Goal: Task Accomplishment & Management: Use online tool/utility

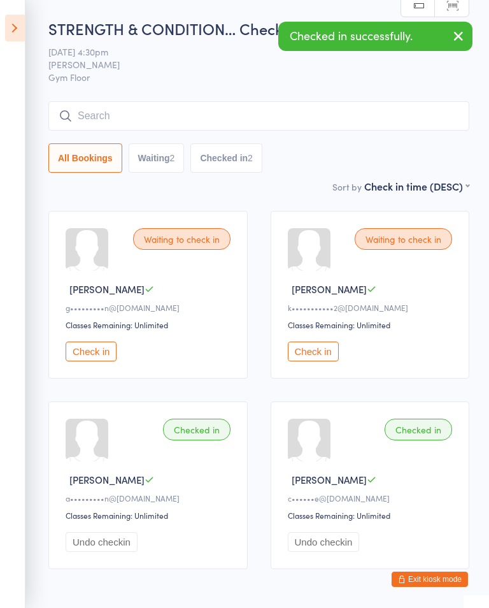
click at [324, 340] on div "Waiting to check in Katy V k•••••••••••2@gmail.com Classes Remaining: Unlimited…" at bounding box center [370, 295] width 199 height 168
click at [92, 347] on button "Check in" at bounding box center [91, 352] width 51 height 20
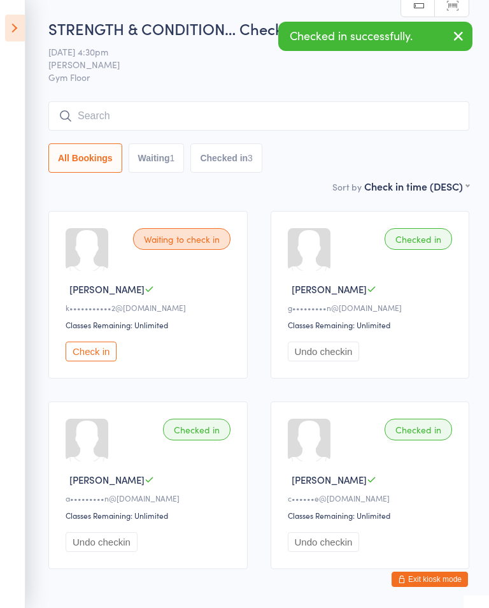
click at [99, 361] on button "Check in" at bounding box center [91, 352] width 51 height 20
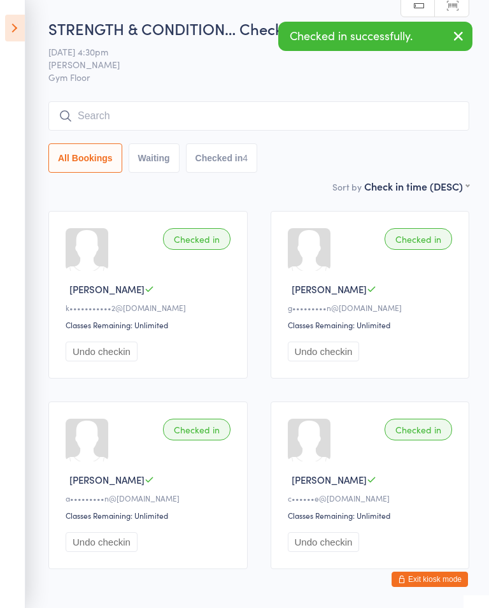
click at [456, 36] on icon "button" at bounding box center [458, 36] width 15 height 16
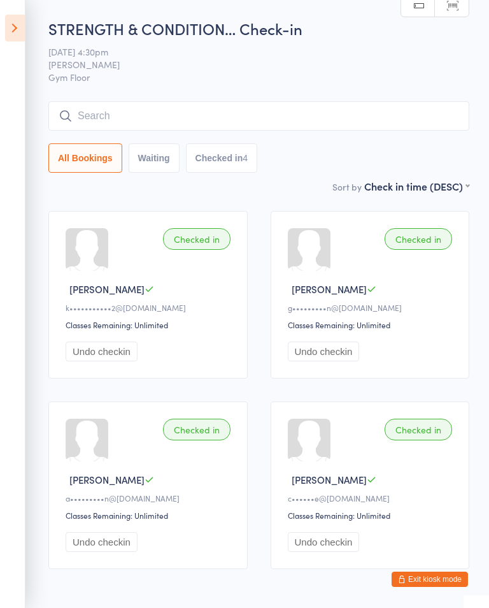
click at [110, 533] on div "Checked in Ayesha S a•••••••••n@hotmail.com Classes Remaining: Unlimited Undo c…" at bounding box center [147, 485] width 199 height 168
click at [106, 521] on div "Classes Remaining: Unlimited" at bounding box center [150, 515] width 169 height 11
click at [129, 552] on button "Undo checkin" at bounding box center [102, 542] width 72 height 20
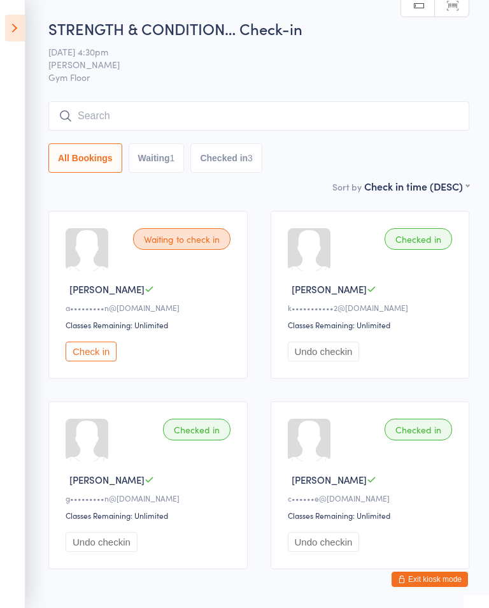
click at [15, 32] on icon at bounding box center [15, 28] width 20 height 27
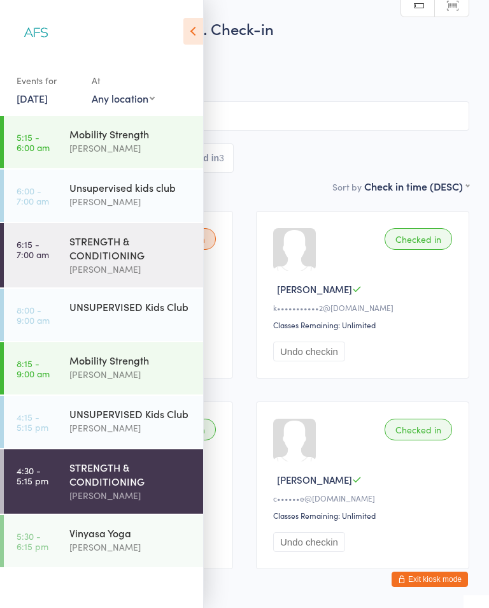
click at [128, 554] on div "[PERSON_NAME]" at bounding box center [130, 547] width 123 height 15
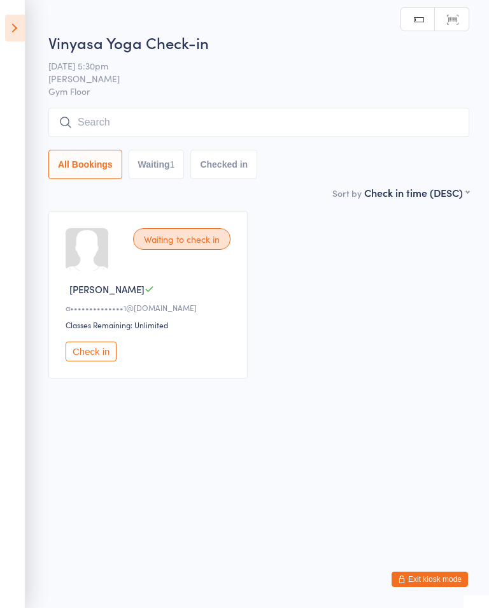
click at [423, 585] on button "Exit kiosk mode" at bounding box center [430, 579] width 76 height 15
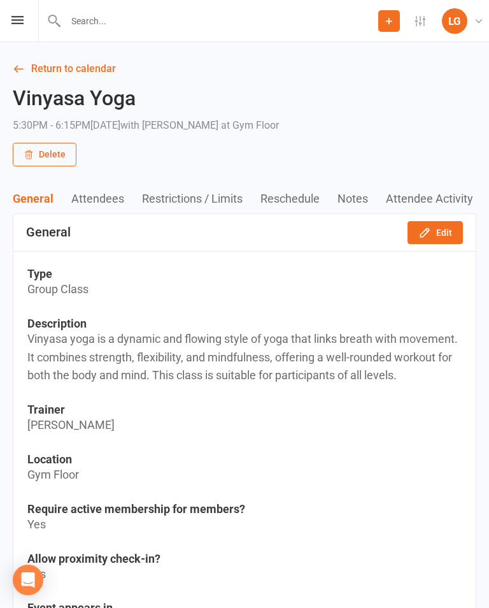
click at [26, 69] on link "Return to calendar" at bounding box center [245, 69] width 464 height 18
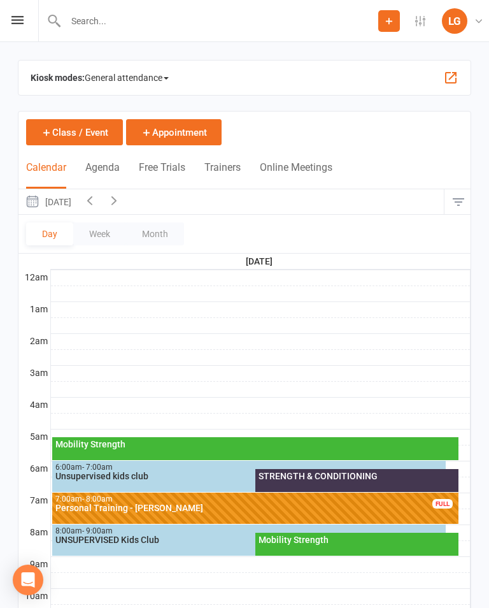
click at [459, 24] on div "LG" at bounding box center [454, 20] width 25 height 25
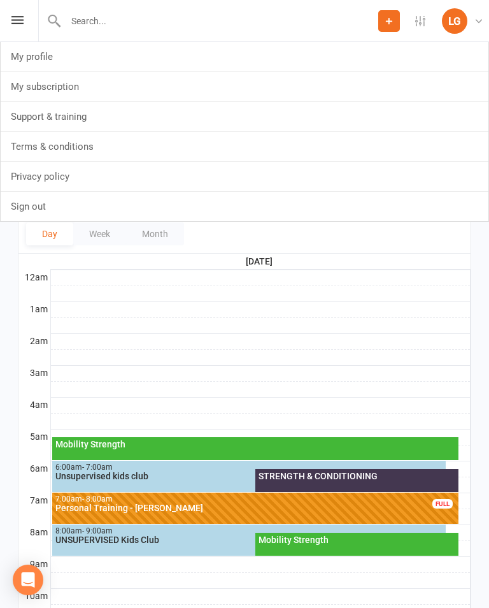
click at [456, 24] on div "LG" at bounding box center [454, 20] width 25 height 25
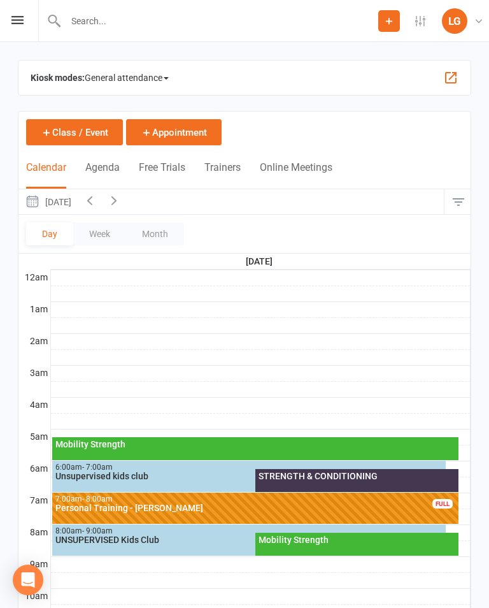
click at [292, 22] on input "text" at bounding box center [220, 21] width 317 height 18
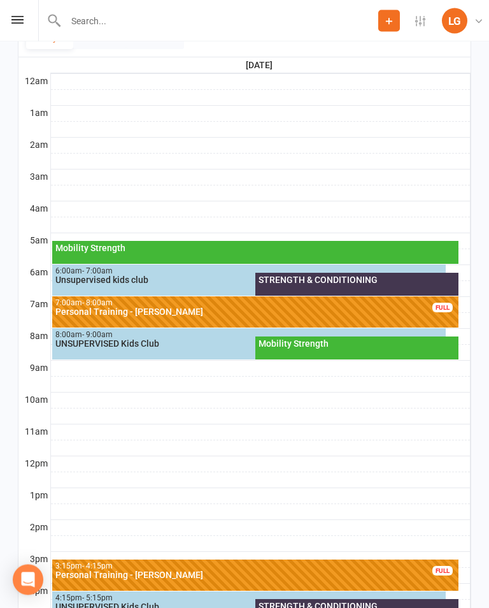
scroll to position [195, 0]
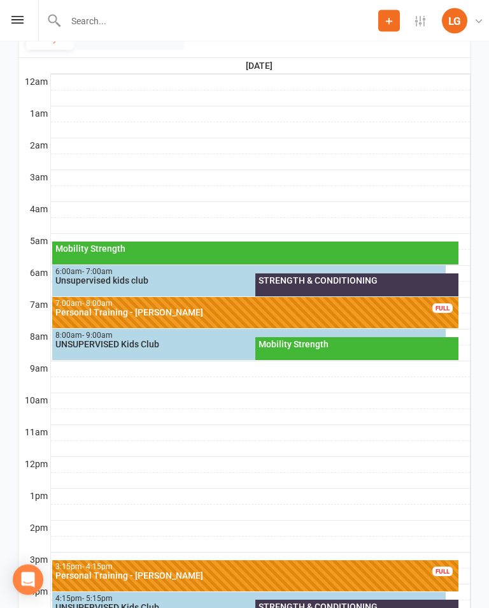
click at [461, 22] on div "LG" at bounding box center [454, 20] width 25 height 25
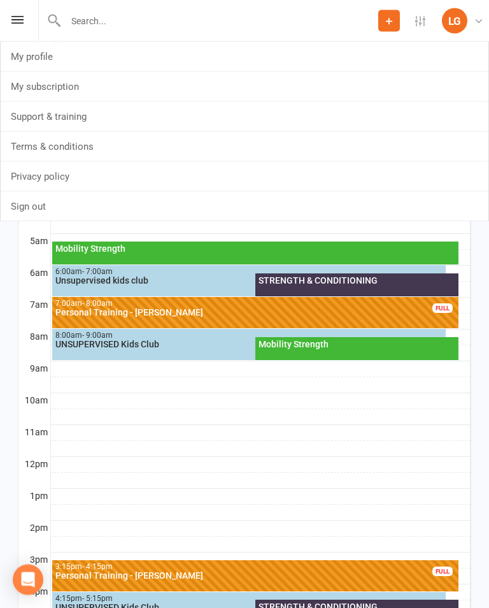
scroll to position [196, 0]
click at [21, 18] on icon at bounding box center [17, 20] width 12 height 8
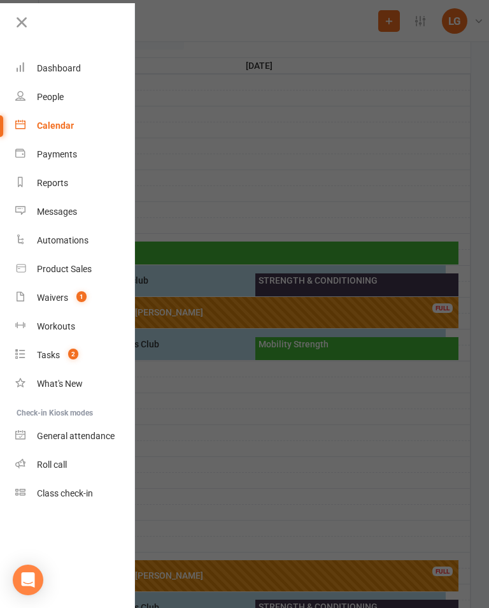
click at [47, 134] on link "Calendar" at bounding box center [75, 126] width 120 height 29
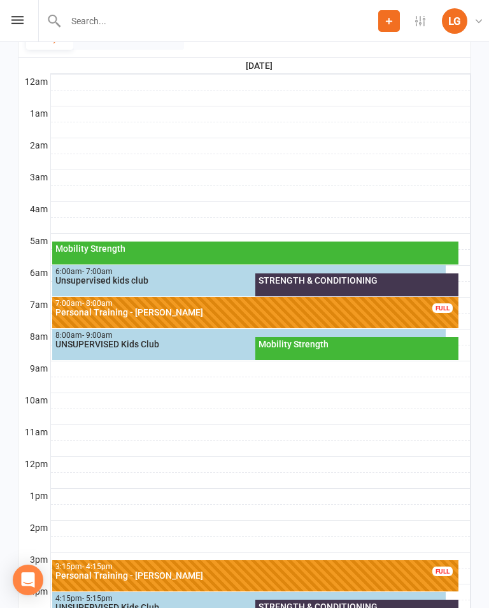
click at [463, 18] on div "LG" at bounding box center [454, 20] width 25 height 25
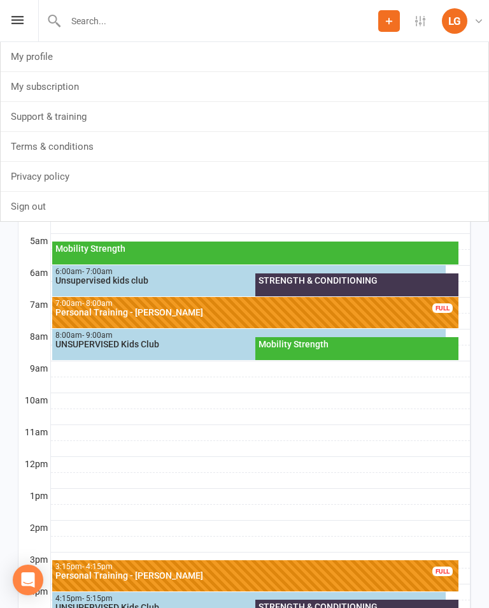
click at [41, 57] on link "My profile" at bounding box center [245, 56] width 488 height 29
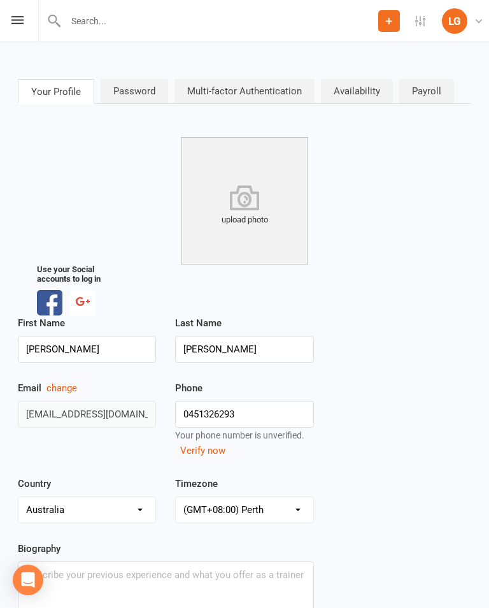
click at [17, 21] on icon at bounding box center [17, 20] width 12 height 8
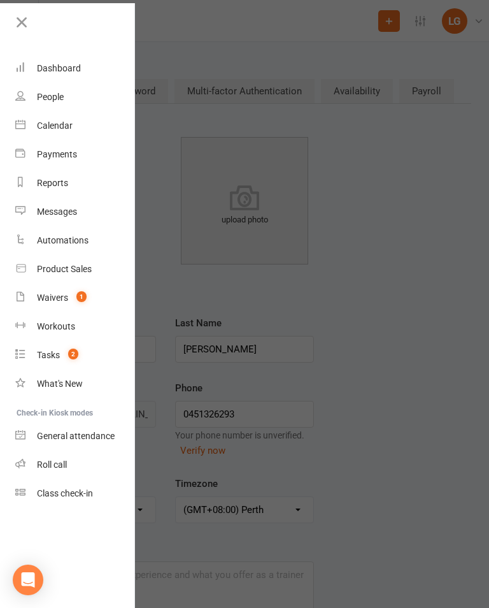
click at [54, 126] on div "Calendar" at bounding box center [55, 125] width 36 height 10
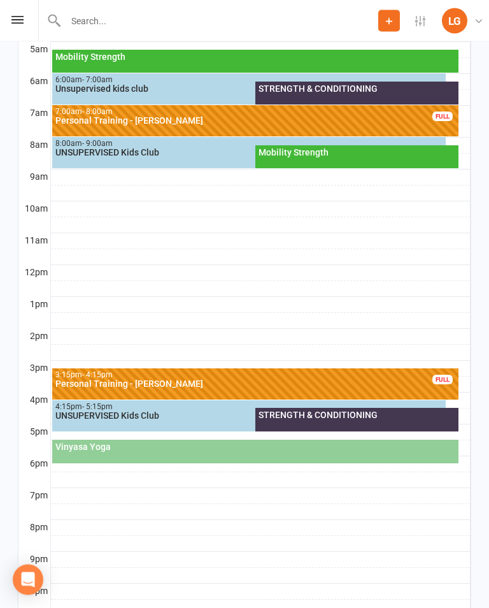
scroll to position [454, 0]
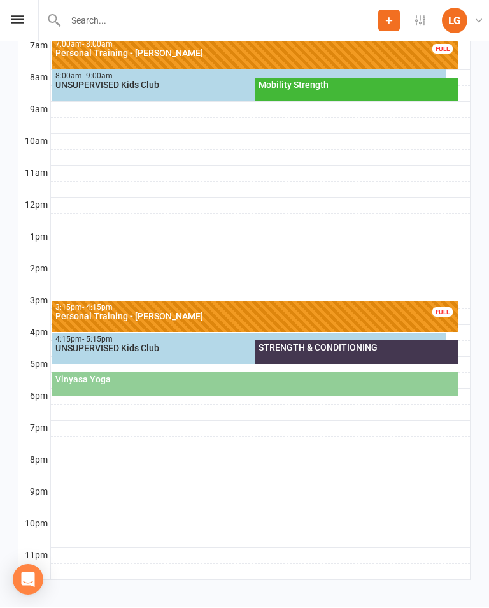
click at [90, 384] on div "Vinyasa Yoga" at bounding box center [256, 379] width 402 height 9
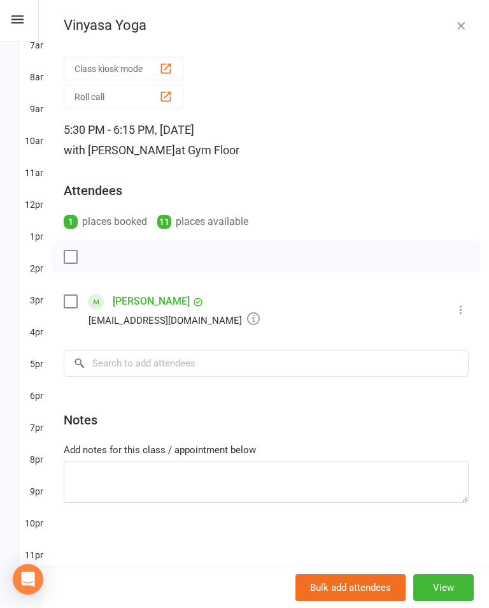
click at [109, 66] on button "Class kiosk mode" at bounding box center [124, 69] width 120 height 24
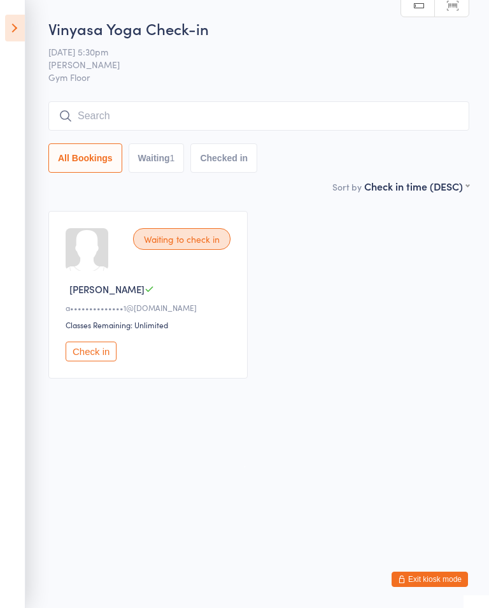
click at [105, 355] on button "Check in" at bounding box center [91, 352] width 51 height 20
